Goal: Transaction & Acquisition: Purchase product/service

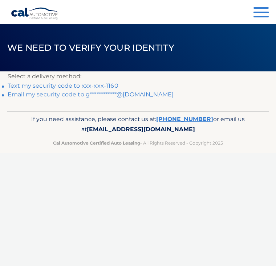
click at [103, 85] on link "Text my security code to xxx-xxx-1160" at bounding box center [63, 85] width 111 height 7
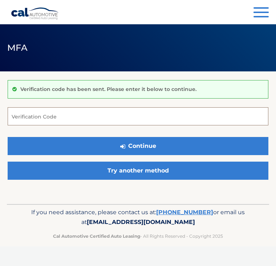
click at [29, 117] on input "Verification Code" at bounding box center [138, 116] width 261 height 18
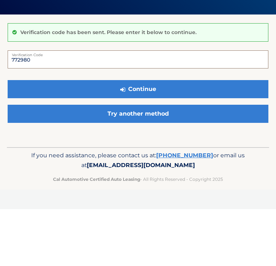
type input "772980"
click at [71, 137] on button "Continue" at bounding box center [138, 146] width 261 height 18
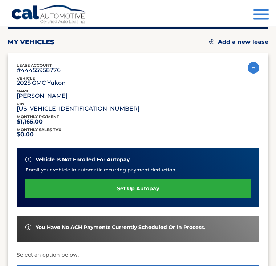
scroll to position [75, 0]
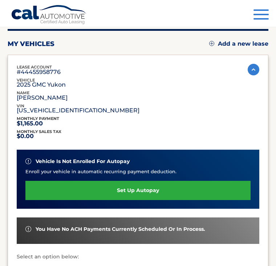
click at [207, 189] on link "set up autopay" at bounding box center [137, 190] width 225 height 19
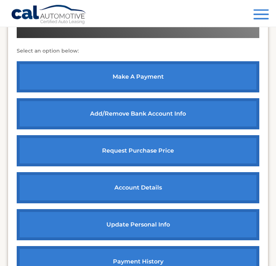
scroll to position [281, 0]
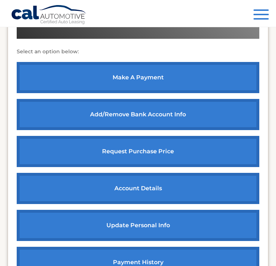
click at [173, 78] on link "make a payment" at bounding box center [138, 77] width 242 height 31
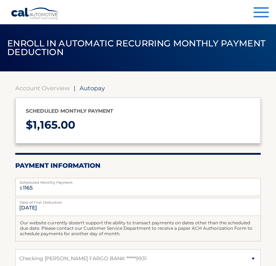
select select "NzU2YjkxNWQtYjZiNy00ZmE4LTliM2QtOTMwZTgyNDdiNTcw"
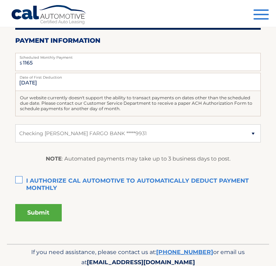
scroll to position [132, 0]
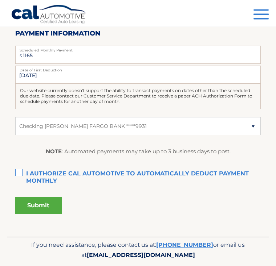
click at [263, 15] on span "button" at bounding box center [260, 14] width 15 height 1
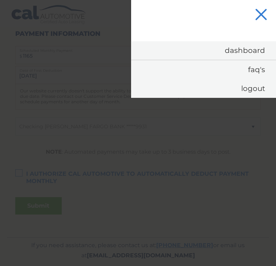
click at [266, 14] on button "Menu" at bounding box center [260, 15] width 15 height 12
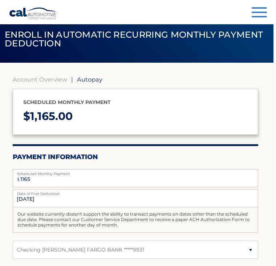
scroll to position [0, 1]
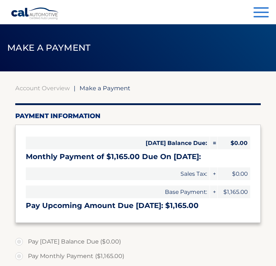
select select "NzU2YjkxNWQtYjZiNy00ZmE4LTliM2QtOTMwZTgyNDdiNTcw"
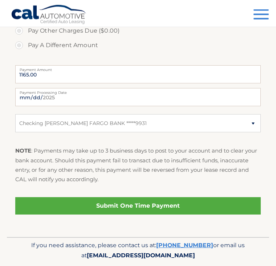
scroll to position [254, 0]
click at [215, 203] on link "Submit One Time Payment" at bounding box center [138, 206] width 246 height 17
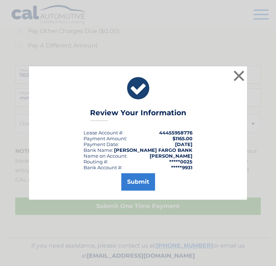
click at [143, 179] on button "Submit" at bounding box center [138, 181] width 34 height 17
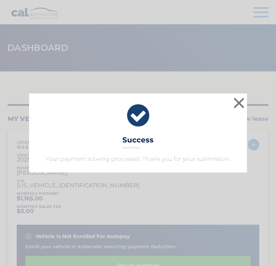
click at [244, 101] on button "×" at bounding box center [239, 103] width 15 height 15
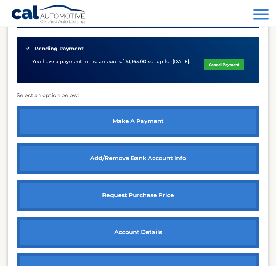
scroll to position [250, 0]
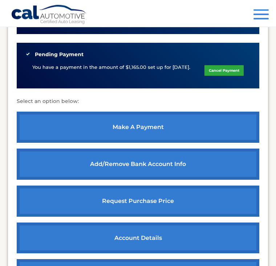
click at [263, 20] on button "Menu" at bounding box center [260, 15] width 15 height 12
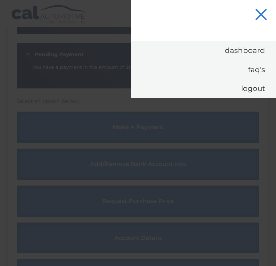
click at [262, 21] on button "Menu" at bounding box center [260, 15] width 15 height 12
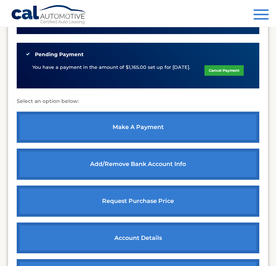
click at [264, 16] on button "Menu" at bounding box center [260, 15] width 15 height 12
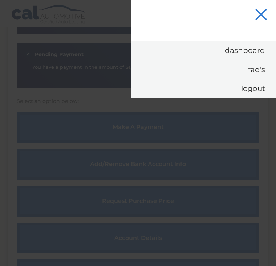
click at [252, 97] on link "Logout" at bounding box center [203, 88] width 145 height 19
